Goal: Use online tool/utility: Utilize a website feature to perform a specific function

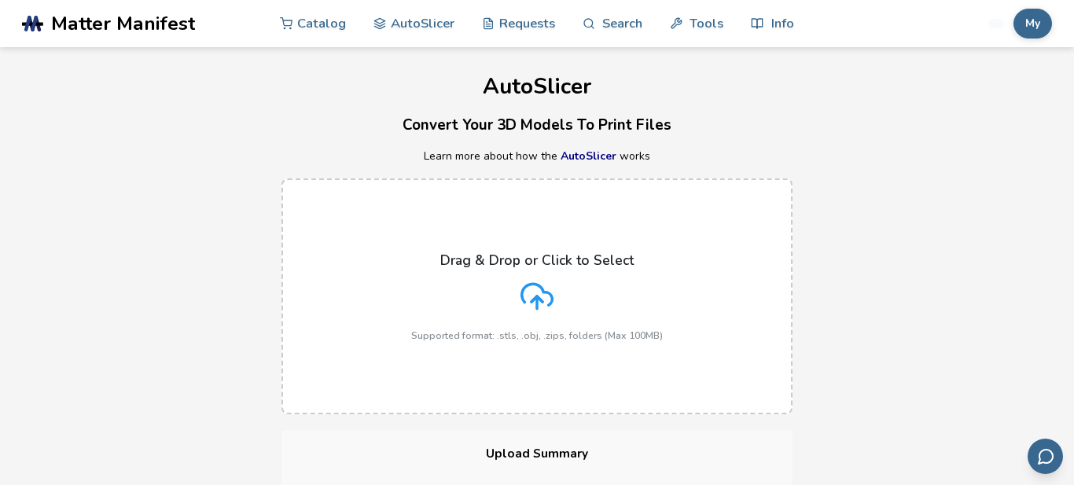
click at [341, 253] on label "Drag & Drop or Click to Select Supported format: .stls, .obj, .zips, folders (M…" at bounding box center [536, 296] width 511 height 236
click at [0, 0] on input "Drag & Drop or Click to Select Supported format: .stls, .obj, .zips, folders (M…" at bounding box center [0, 0] width 0 height 0
click at [124, 251] on div "Drag & Drop or Click to Select Supported format: .stls, .obj, .zips, folders (M…" at bounding box center [537, 296] width 1074 height 267
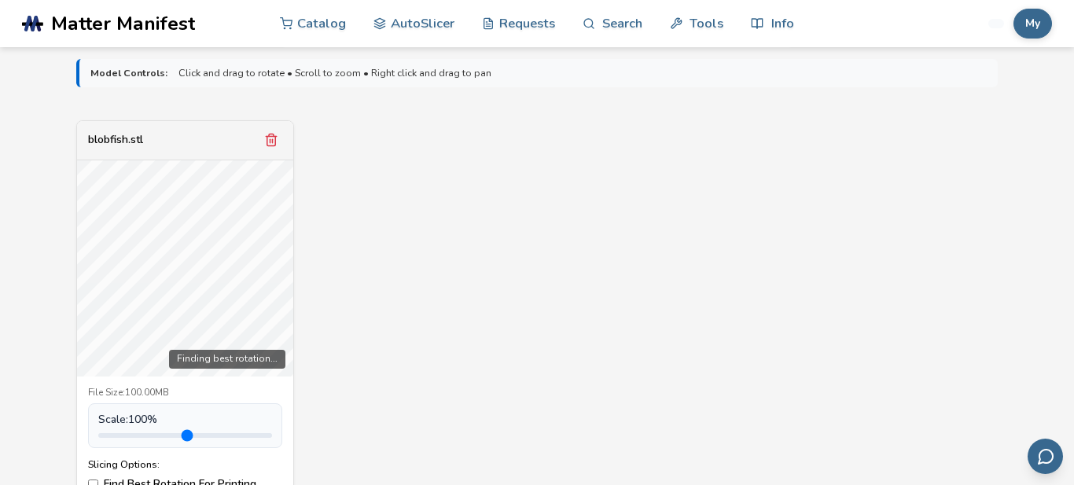
scroll to position [308, 0]
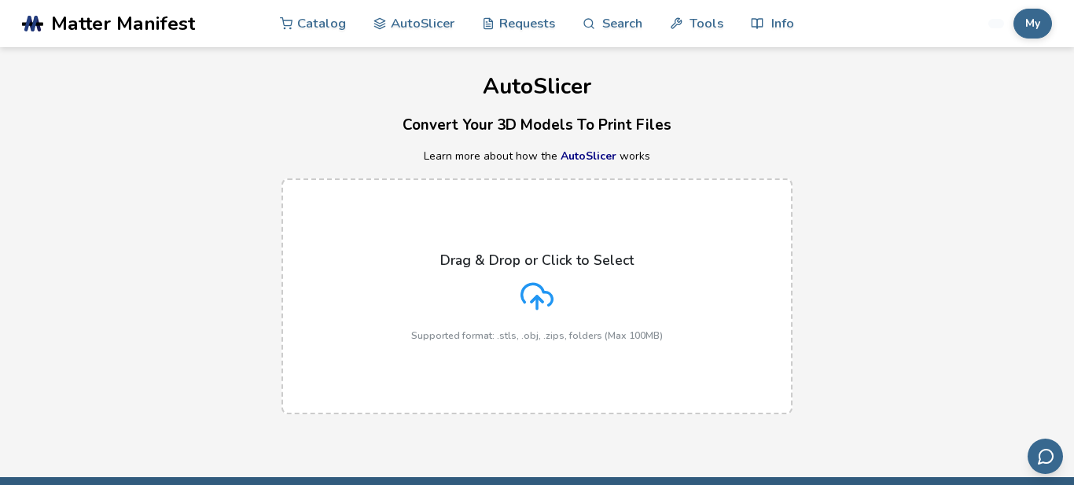
click at [659, 435] on section ".cls-1, .cls-2, .cls-3 { stroke-width: 0px; } .cls-2 { fill: #1d1e56; } .cls-3 …" at bounding box center [537, 242] width 1074 height 485
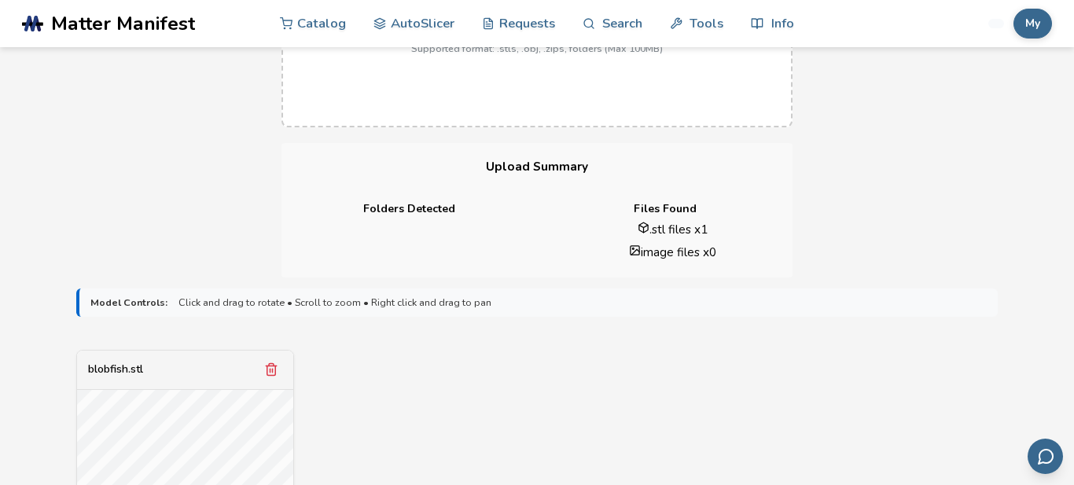
scroll to position [466, 0]
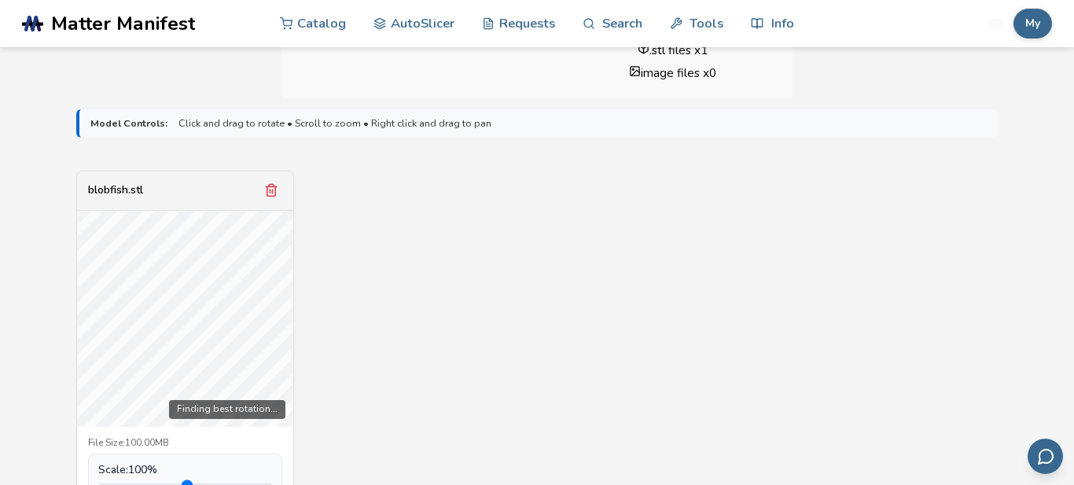
click at [427, 269] on div "blobfish.stl Finding best rotation... File Size: 100.00MB Scale: 100 % Slicing …" at bounding box center [536, 380] width 921 height 419
